Goal: Task Accomplishment & Management: Manage account settings

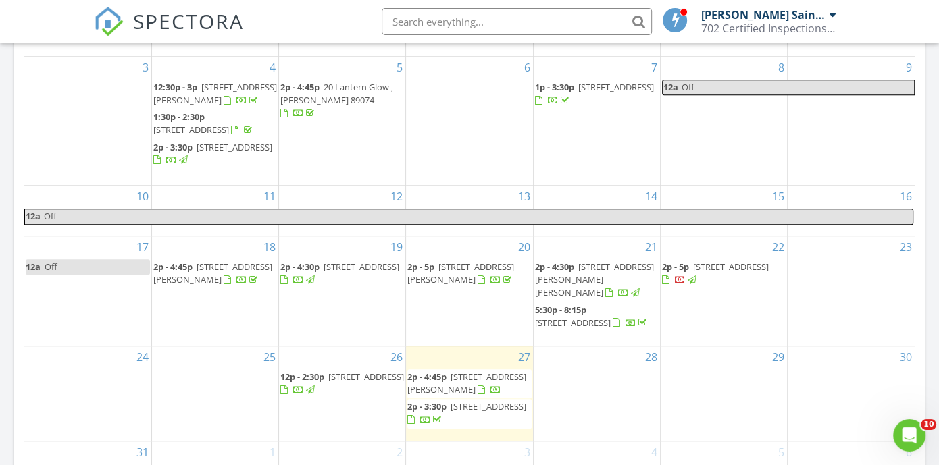
click at [351, 380] on span "5055 Crested Sky St , Las Vegas 89135" at bounding box center [366, 377] width 76 height 12
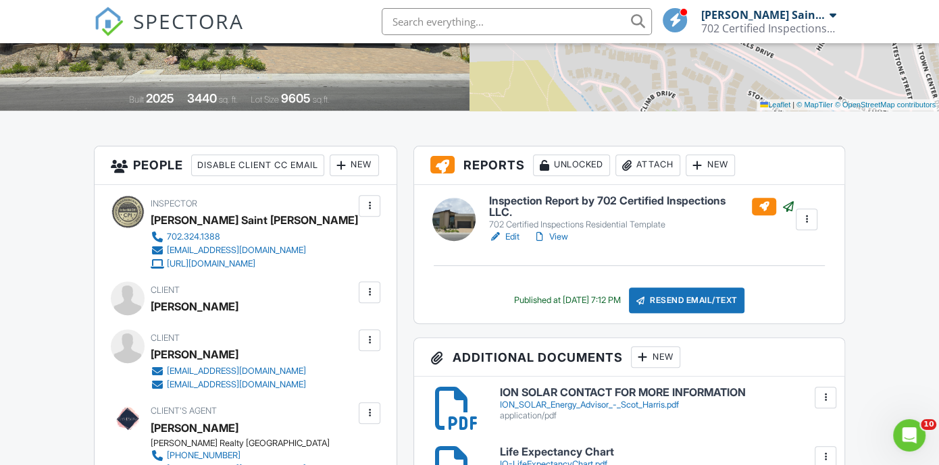
scroll to position [219, 0]
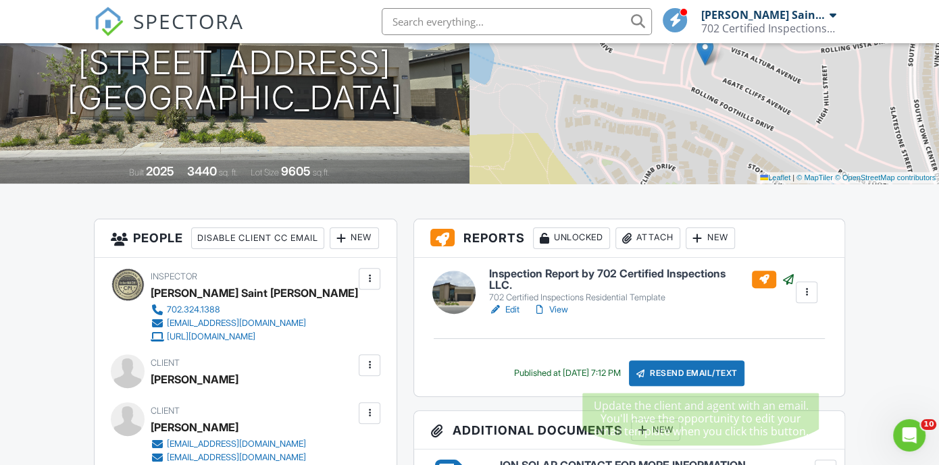
click at [706, 371] on div "Resend Email/Text" at bounding box center [687, 374] width 116 height 26
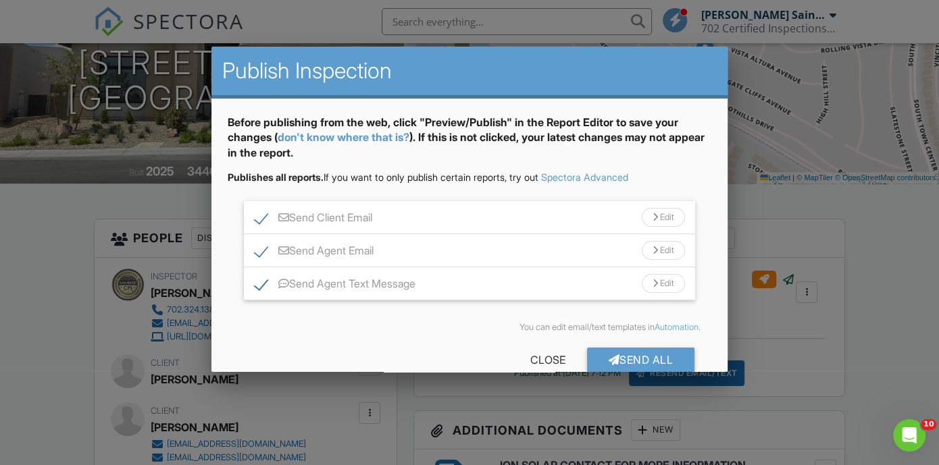
click at [255, 285] on label "Send Agent Text Message" at bounding box center [335, 286] width 161 height 17
checkbox input "false"
click at [261, 257] on label "Send Agent Email" at bounding box center [314, 252] width 119 height 17
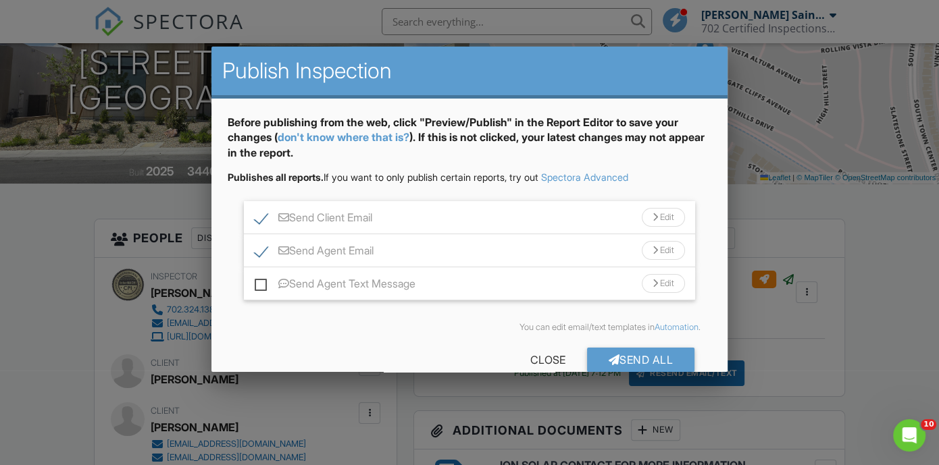
checkbox input "false"
click at [635, 355] on div "Send All" at bounding box center [641, 360] width 108 height 24
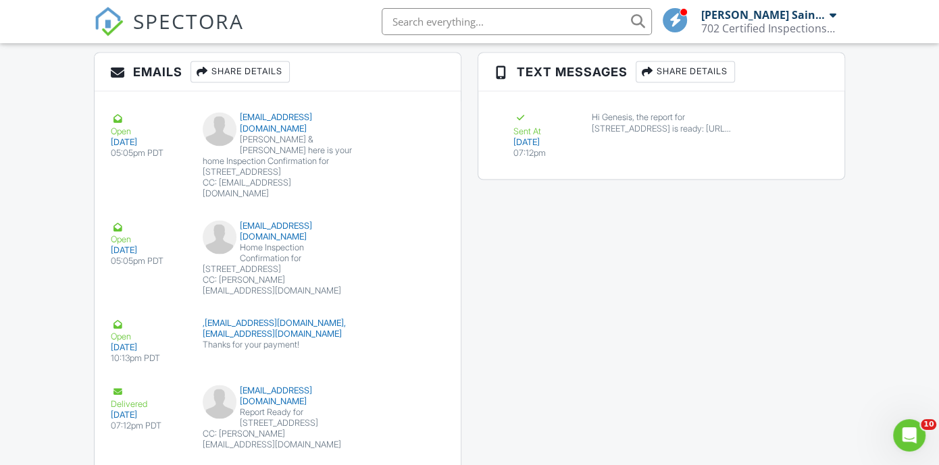
scroll to position [1896, 0]
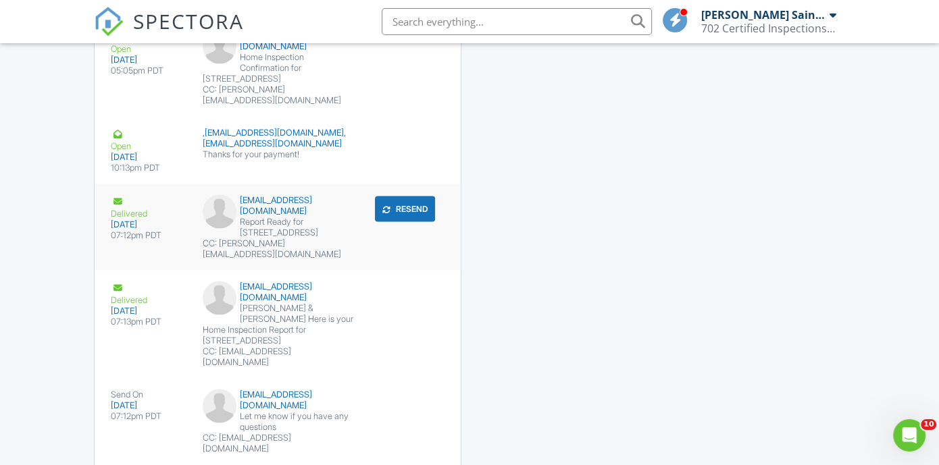
scroll to position [1430, 0]
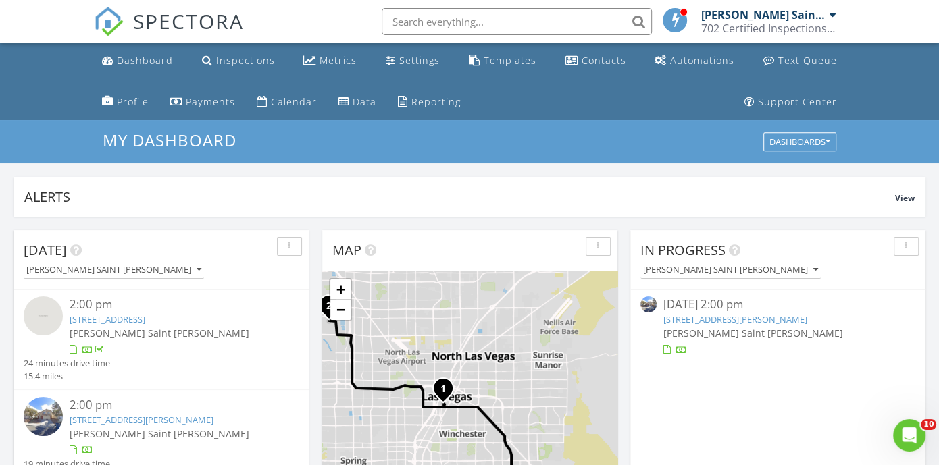
scroll to position [219, 0]
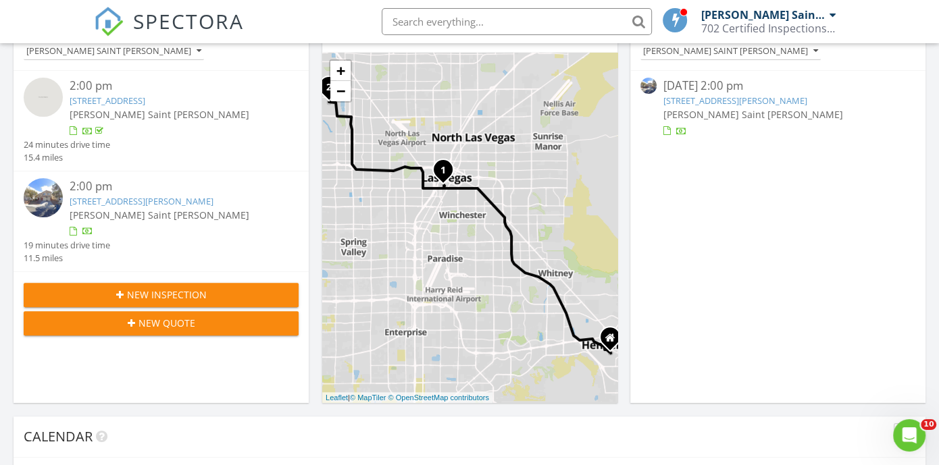
click at [119, 196] on link "[STREET_ADDRESS][PERSON_NAME]" at bounding box center [142, 201] width 144 height 12
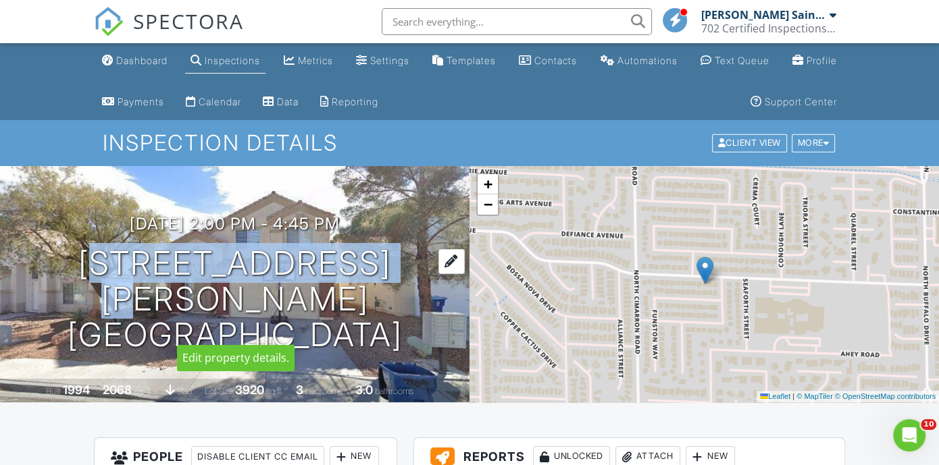
drag, startPoint x: 64, startPoint y: 275, endPoint x: 392, endPoint y: 270, distance: 328.2
click at [392, 270] on h1 "7909 W Gilmore Ave Las Vegas, NV 89129" at bounding box center [235, 299] width 426 height 107
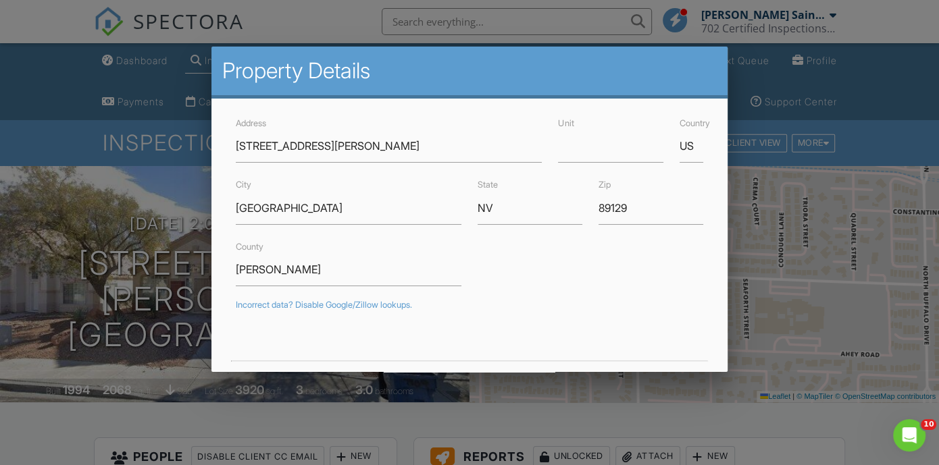
click at [443, 415] on div at bounding box center [469, 222] width 939 height 581
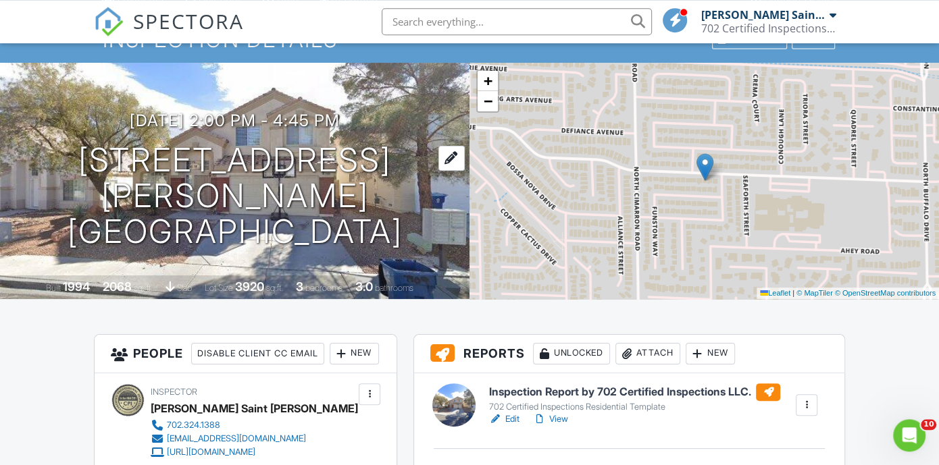
scroll to position [292, 0]
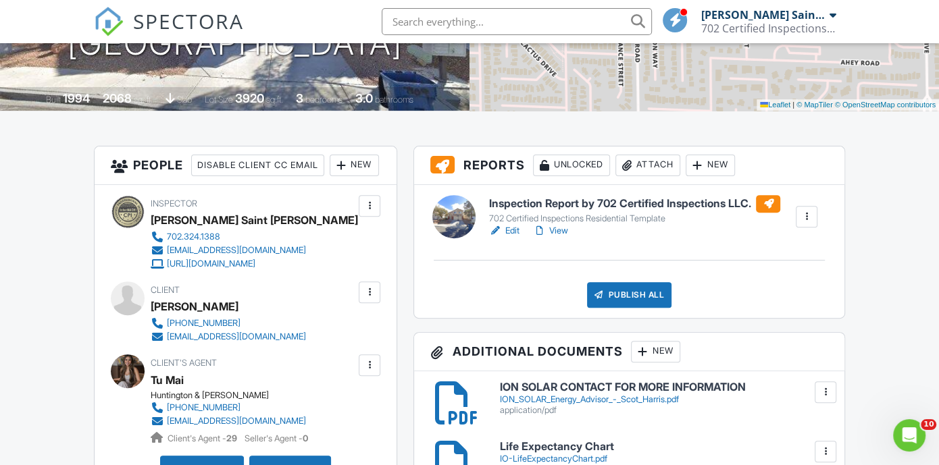
click at [512, 230] on link "Edit" at bounding box center [503, 231] width 30 height 14
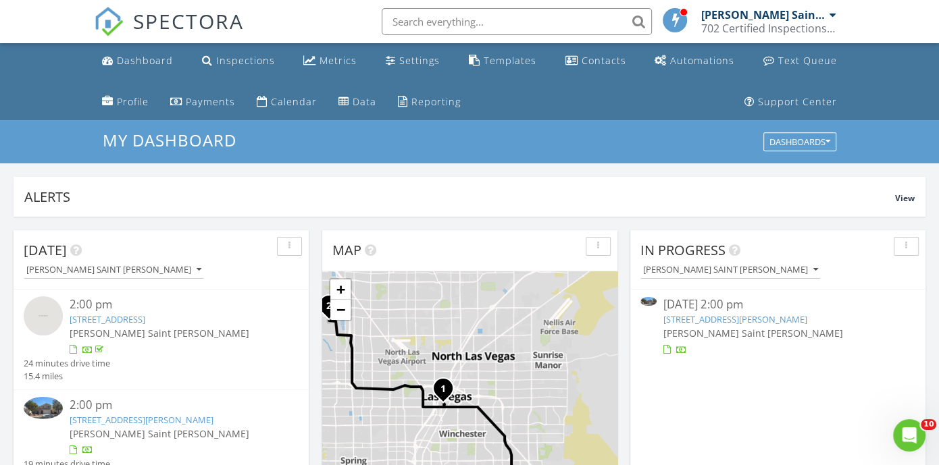
click at [724, 319] on link "7909 W Gilmore Ave, Las Vegas, NV 89129" at bounding box center [735, 319] width 144 height 12
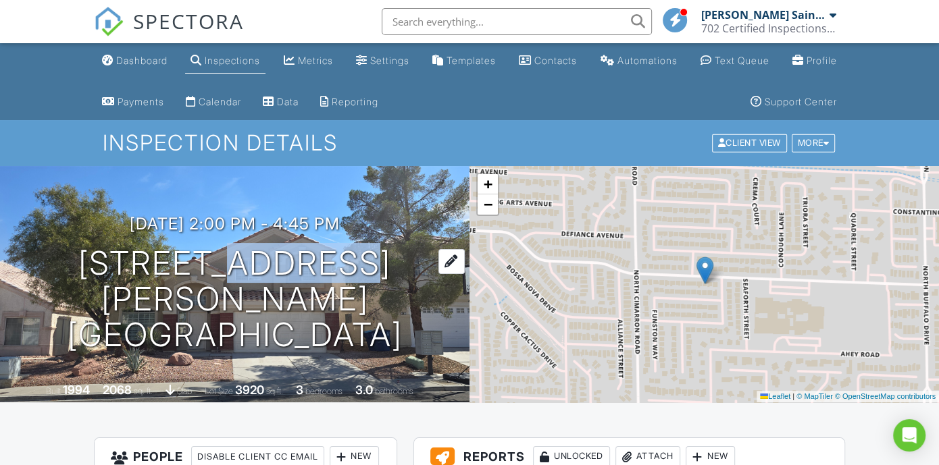
drag, startPoint x: 315, startPoint y: 279, endPoint x: 195, endPoint y: 282, distance: 120.2
click at [195, 282] on h1 "[STREET_ADDRESS][PERSON_NAME] [GEOGRAPHIC_DATA]" at bounding box center [235, 299] width 426 height 107
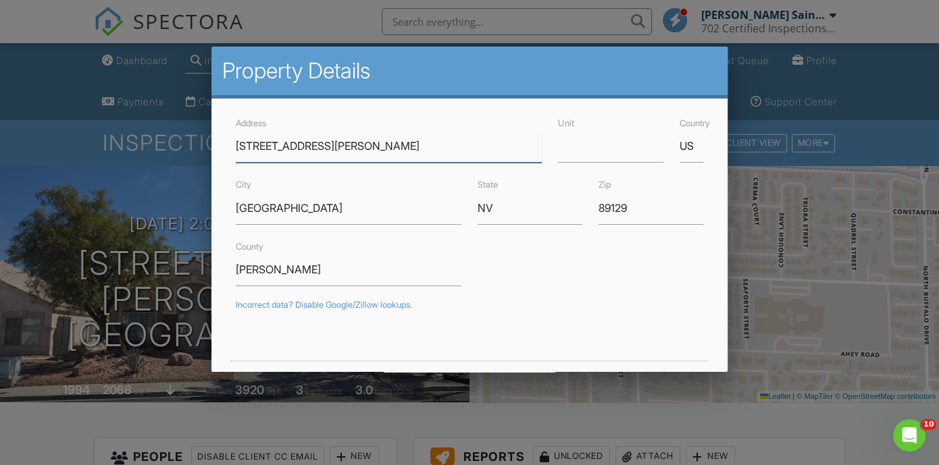
click at [277, 148] on input "[STREET_ADDRESS][PERSON_NAME]" at bounding box center [389, 146] width 307 height 33
click at [307, 145] on input "[STREET_ADDRESS][PERSON_NAME]" at bounding box center [389, 146] width 307 height 33
click at [288, 147] on input "[STREET_ADDRESS][PERSON_NAME]" at bounding box center [389, 146] width 307 height 33
click at [297, 174] on form "Address [STREET_ADDRESS][PERSON_NAME] Unit Country US City [GEOGRAPHIC_DATA] St…" at bounding box center [470, 403] width 484 height 577
click at [336, 158] on input "[STREET_ADDRESS][PERSON_NAME]" at bounding box center [389, 146] width 307 height 33
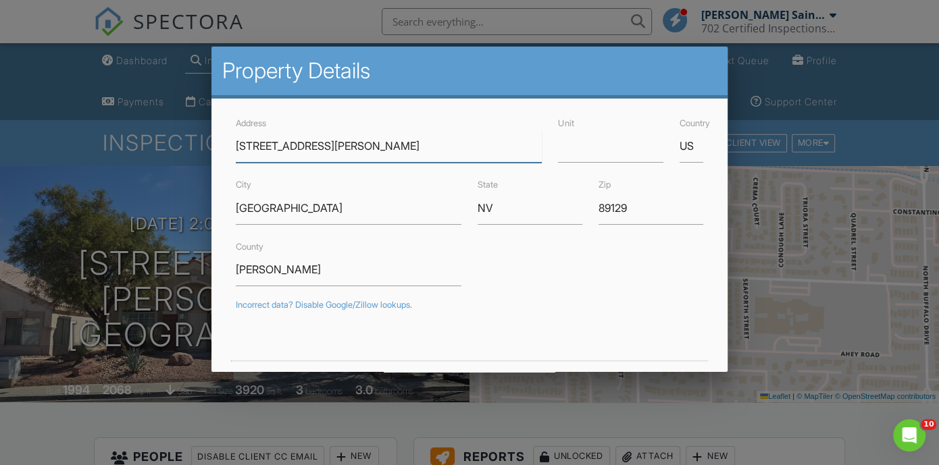
click at [343, 147] on input "[STREET_ADDRESS][PERSON_NAME]" at bounding box center [389, 146] width 307 height 33
drag, startPoint x: 316, startPoint y: 146, endPoint x: 278, endPoint y: 143, distance: 37.9
click at [278, 143] on input "[STREET_ADDRESS][PERSON_NAME]" at bounding box center [389, 146] width 307 height 33
click at [662, 353] on div at bounding box center [470, 343] width 484 height 38
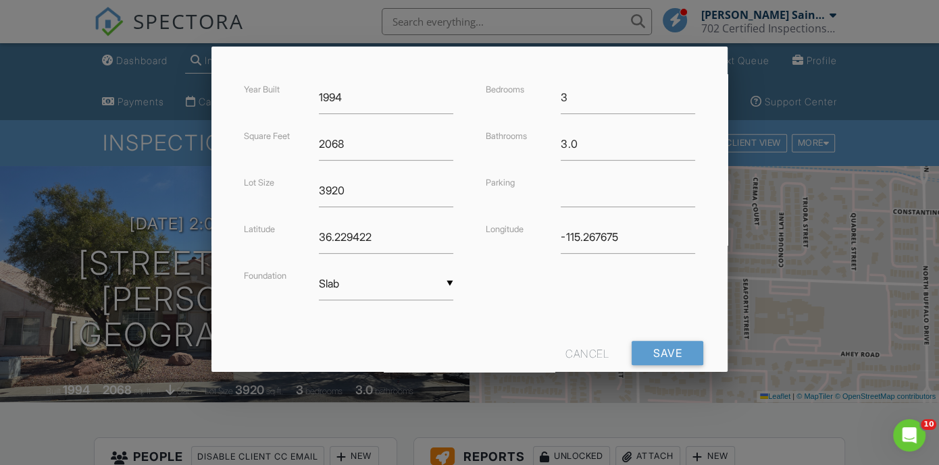
drag, startPoint x: 282, startPoint y: 14, endPoint x: 415, endPoint y: 26, distance: 132.9
click at [283, 14] on div at bounding box center [469, 222] width 939 height 581
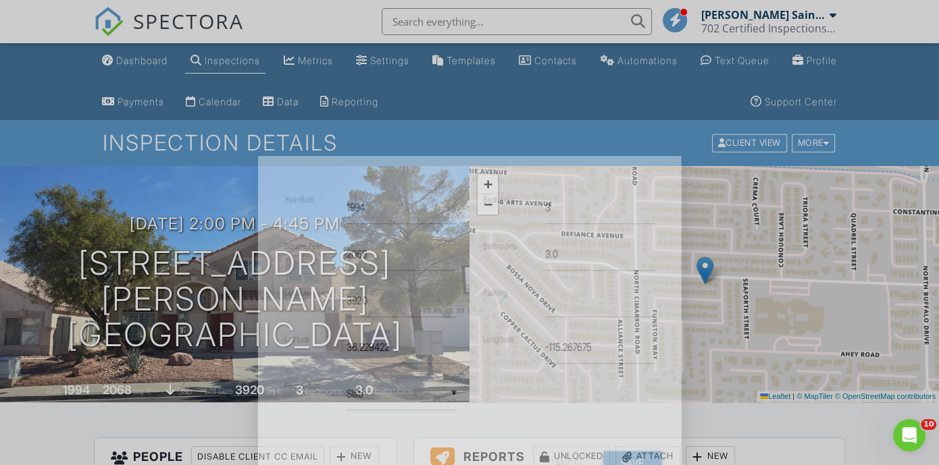
click at [422, 26] on input "text" at bounding box center [517, 21] width 270 height 27
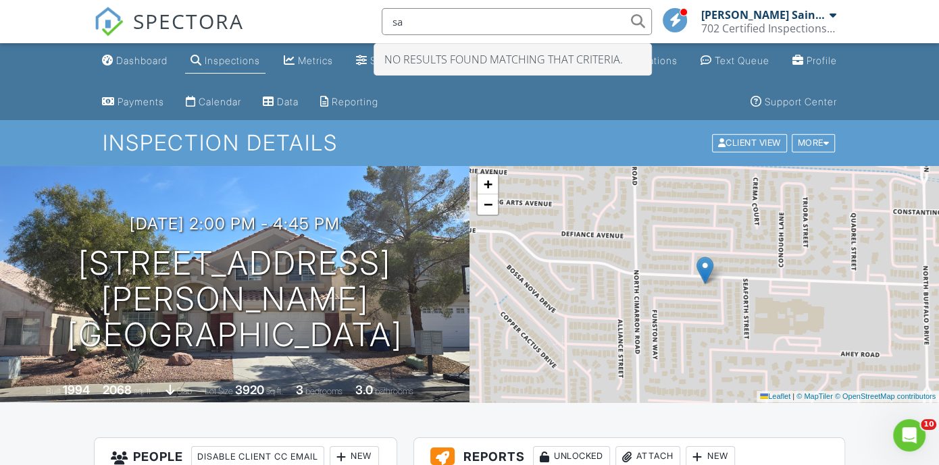
type input "s"
